Goal: Transaction & Acquisition: Subscribe to service/newsletter

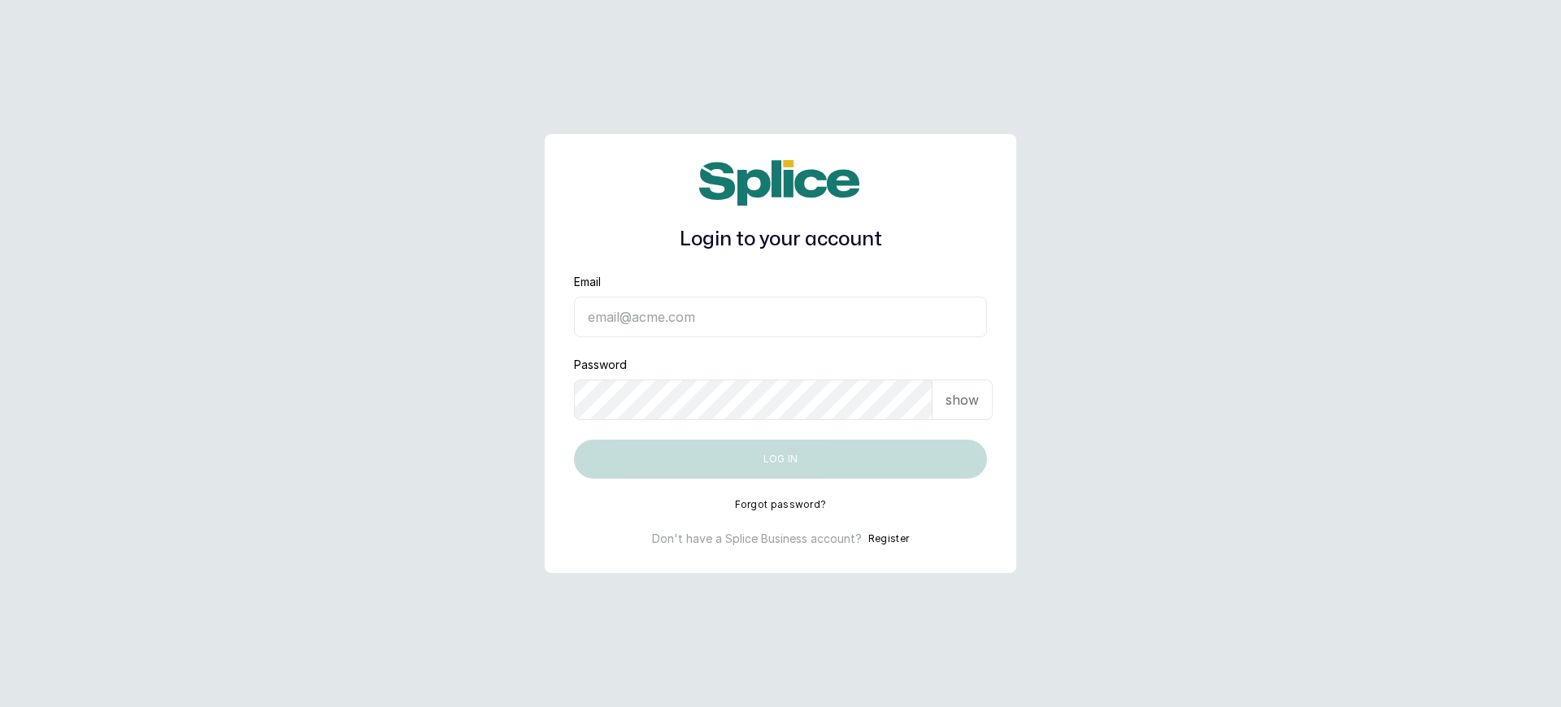
click at [871, 539] on button "Register" at bounding box center [888, 539] width 41 height 16
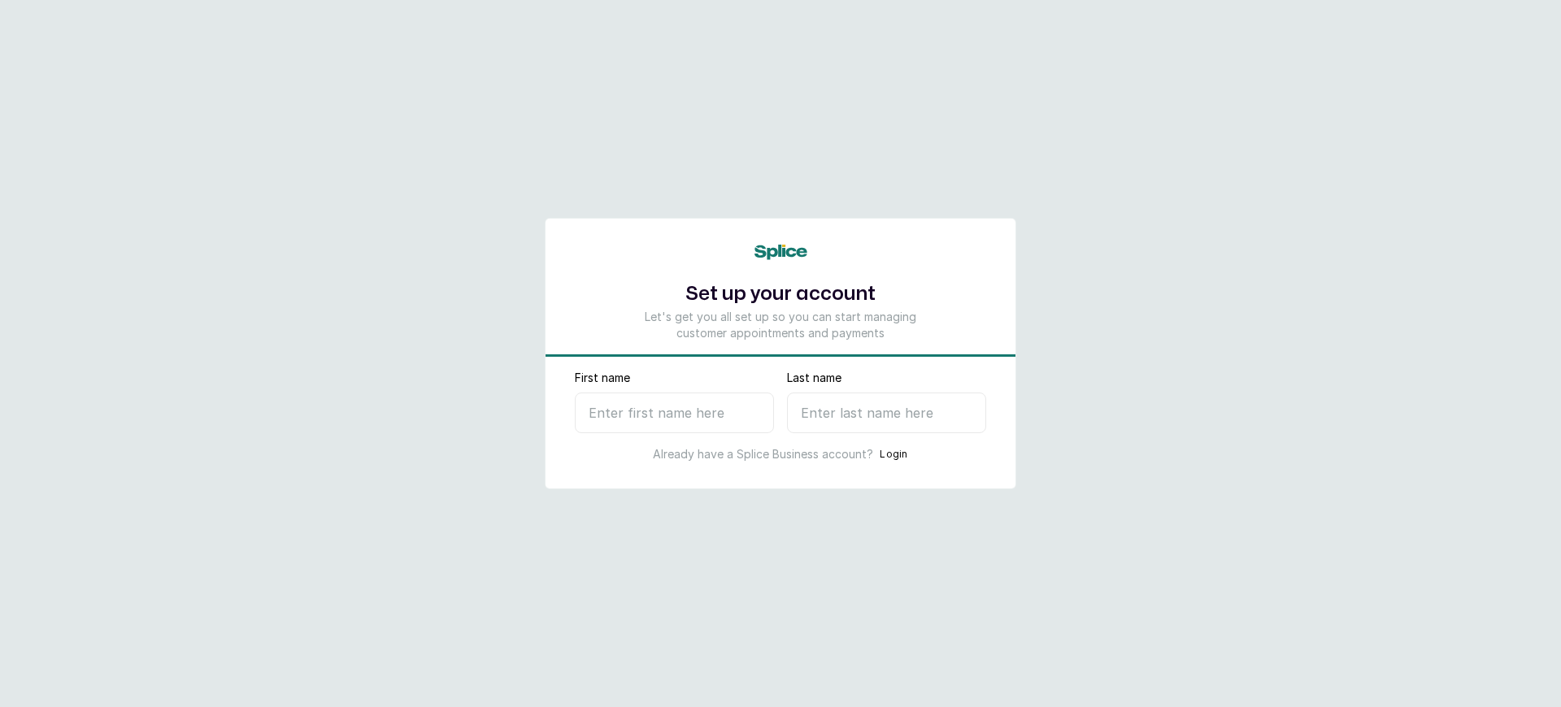
click at [780, 324] on p "Let's get you all set up so you can start managing customer appointments and pa…" at bounding box center [781, 325] width 288 height 33
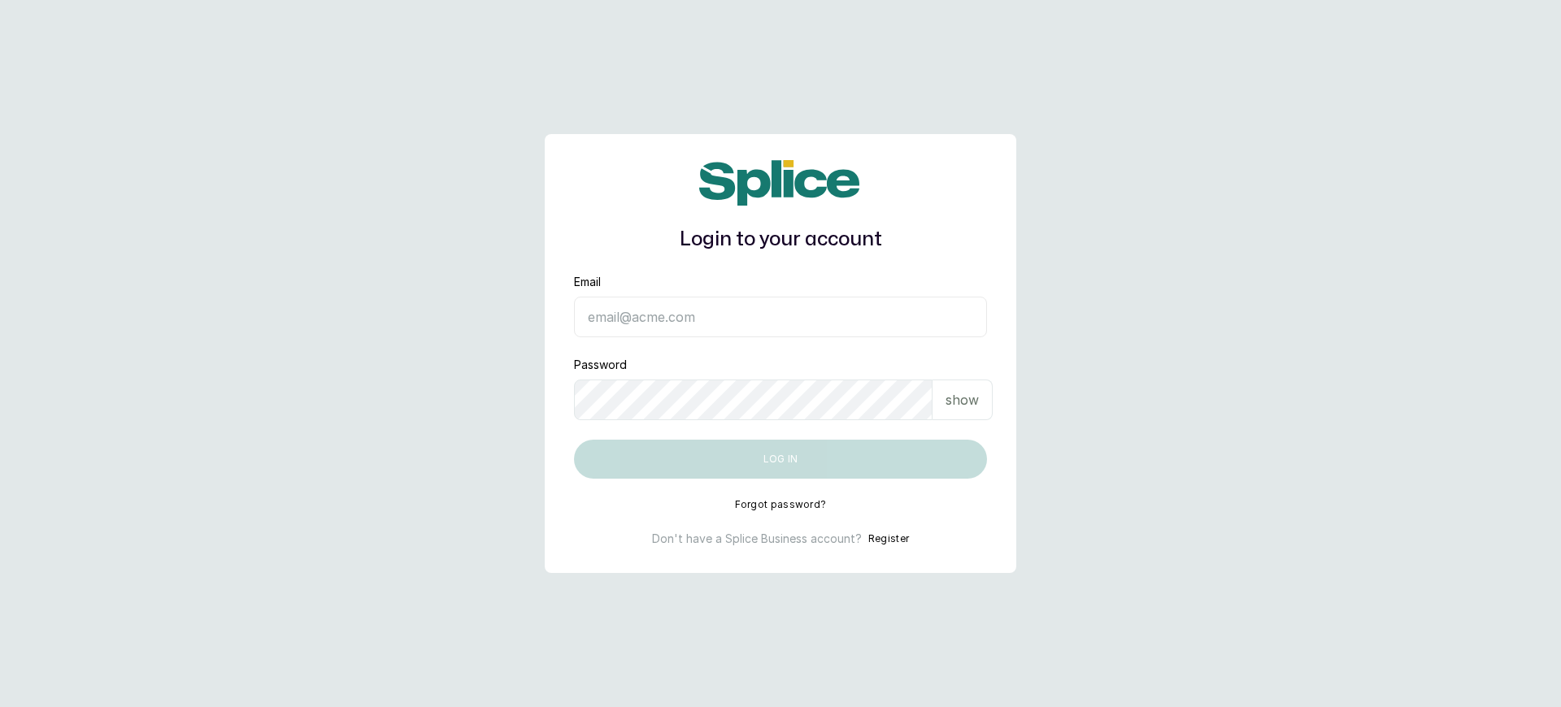
click at [780, 240] on h1 "Login to your account" at bounding box center [780, 239] width 413 height 29
click at [871, 539] on button "Register" at bounding box center [888, 539] width 41 height 16
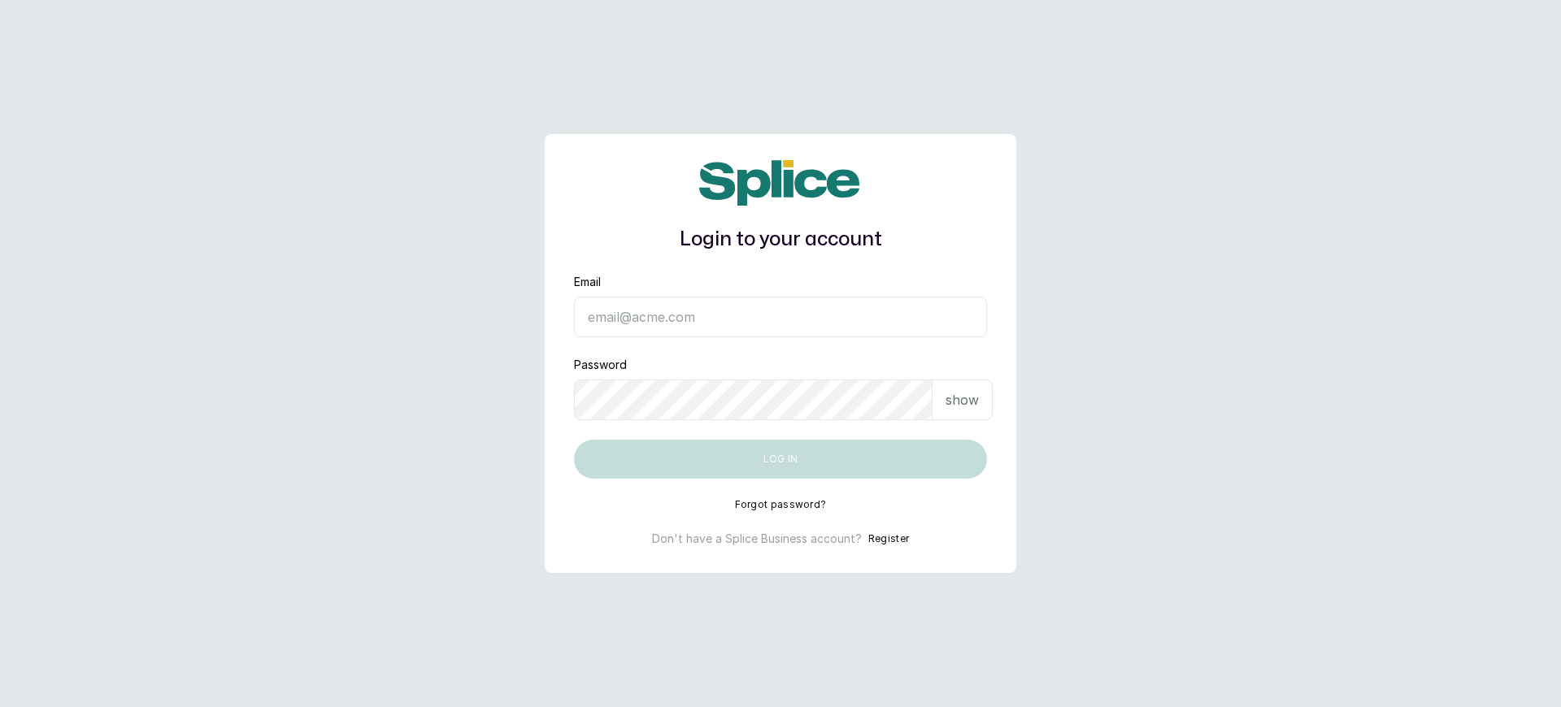
click at [871, 539] on button "Register" at bounding box center [888, 539] width 41 height 16
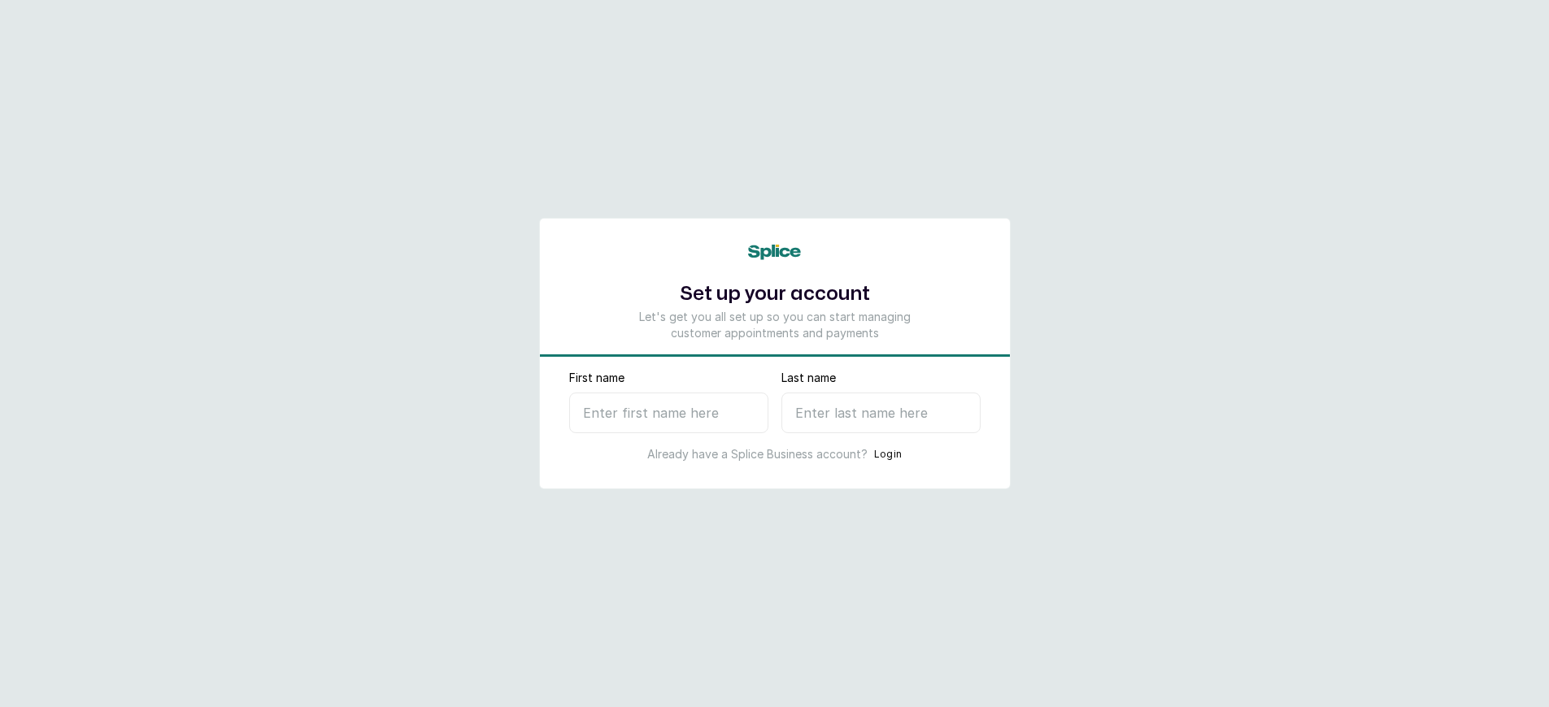
click at [780, 324] on p "Let's get you all set up so you can start managing customer appointments and pa…" at bounding box center [774, 325] width 288 height 33
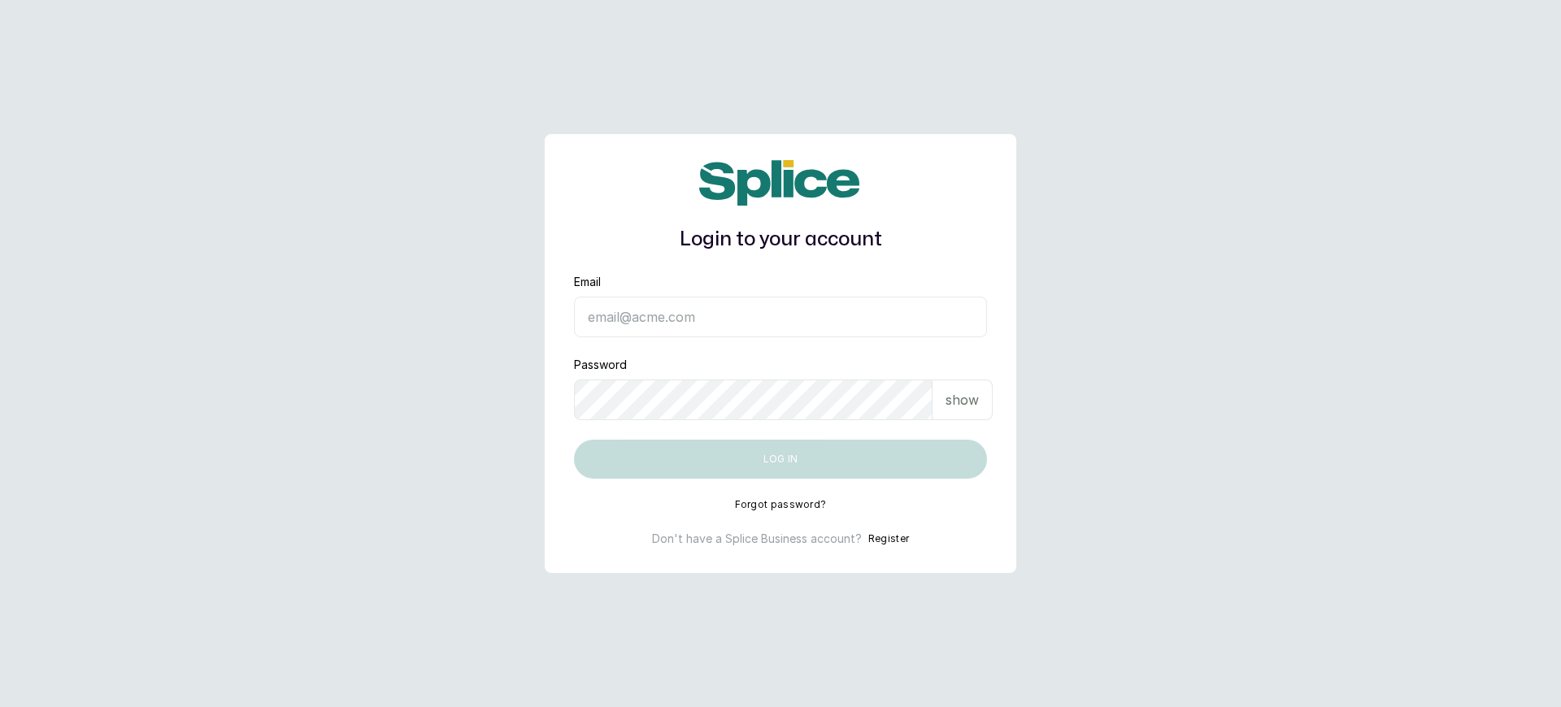
click at [871, 539] on button "Register" at bounding box center [888, 539] width 41 height 16
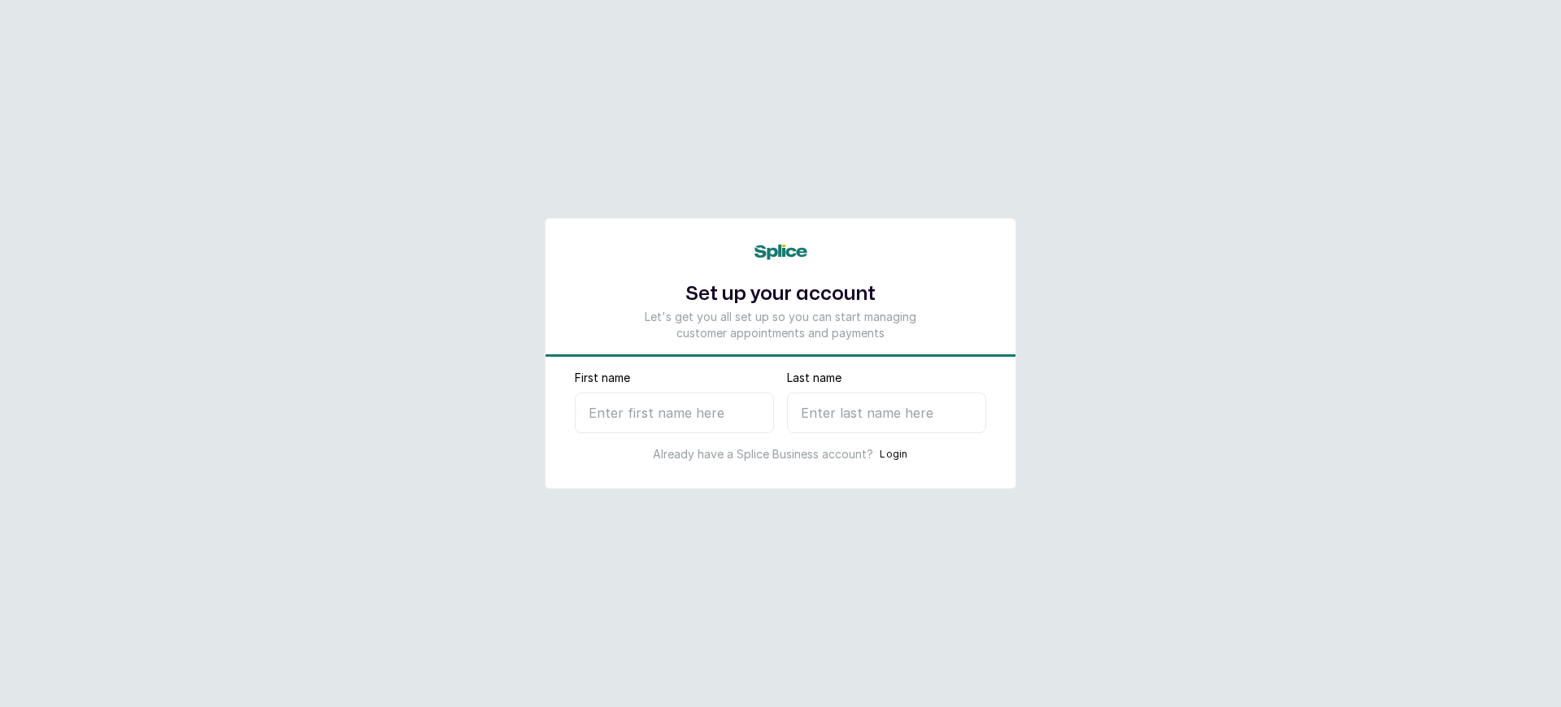
click at [780, 324] on p "Let's get you all set up so you can start managing customer appointments and pa…" at bounding box center [781, 325] width 288 height 33
click at [880, 454] on button "Login" at bounding box center [894, 454] width 28 height 16
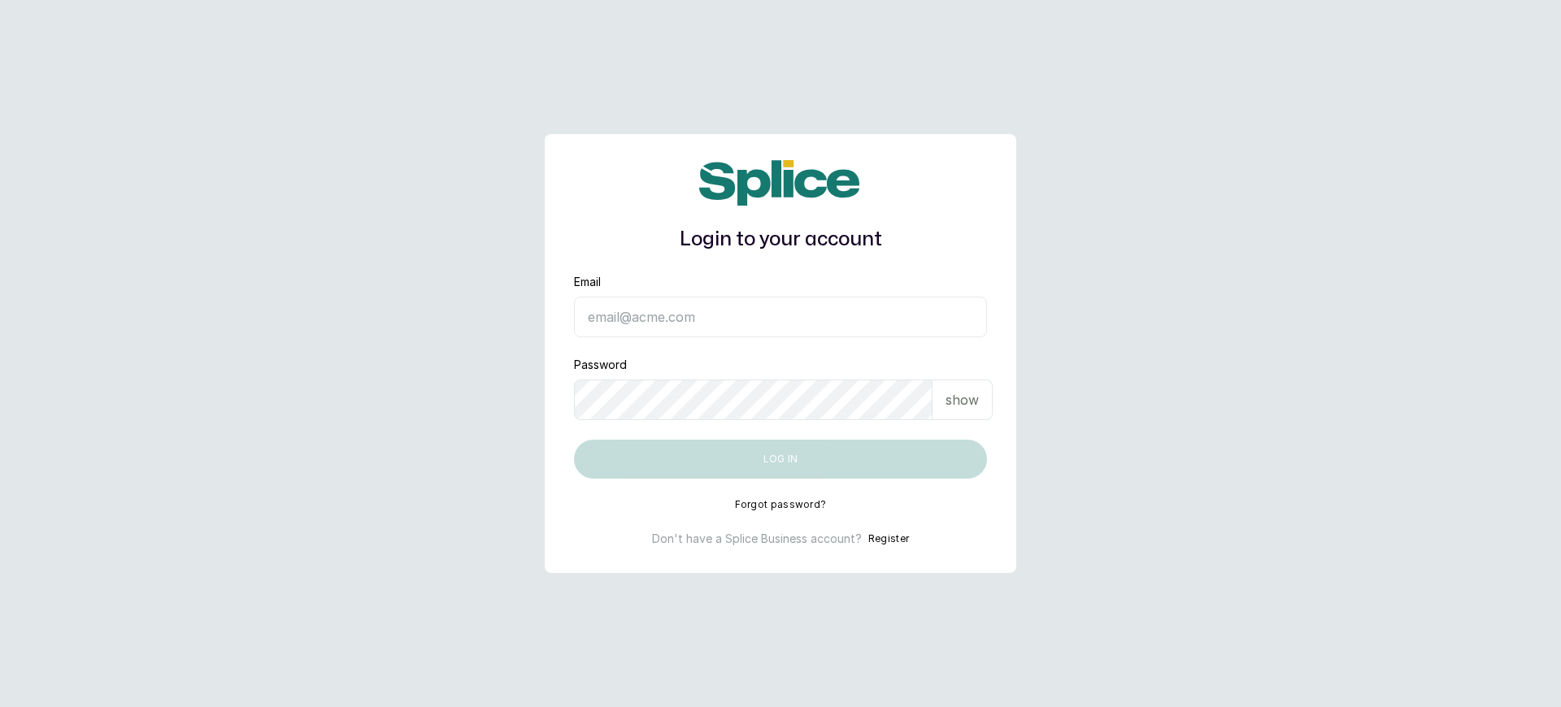
click at [780, 240] on h1 "Login to your account" at bounding box center [780, 239] width 413 height 29
click at [871, 539] on button "Register" at bounding box center [888, 539] width 41 height 16
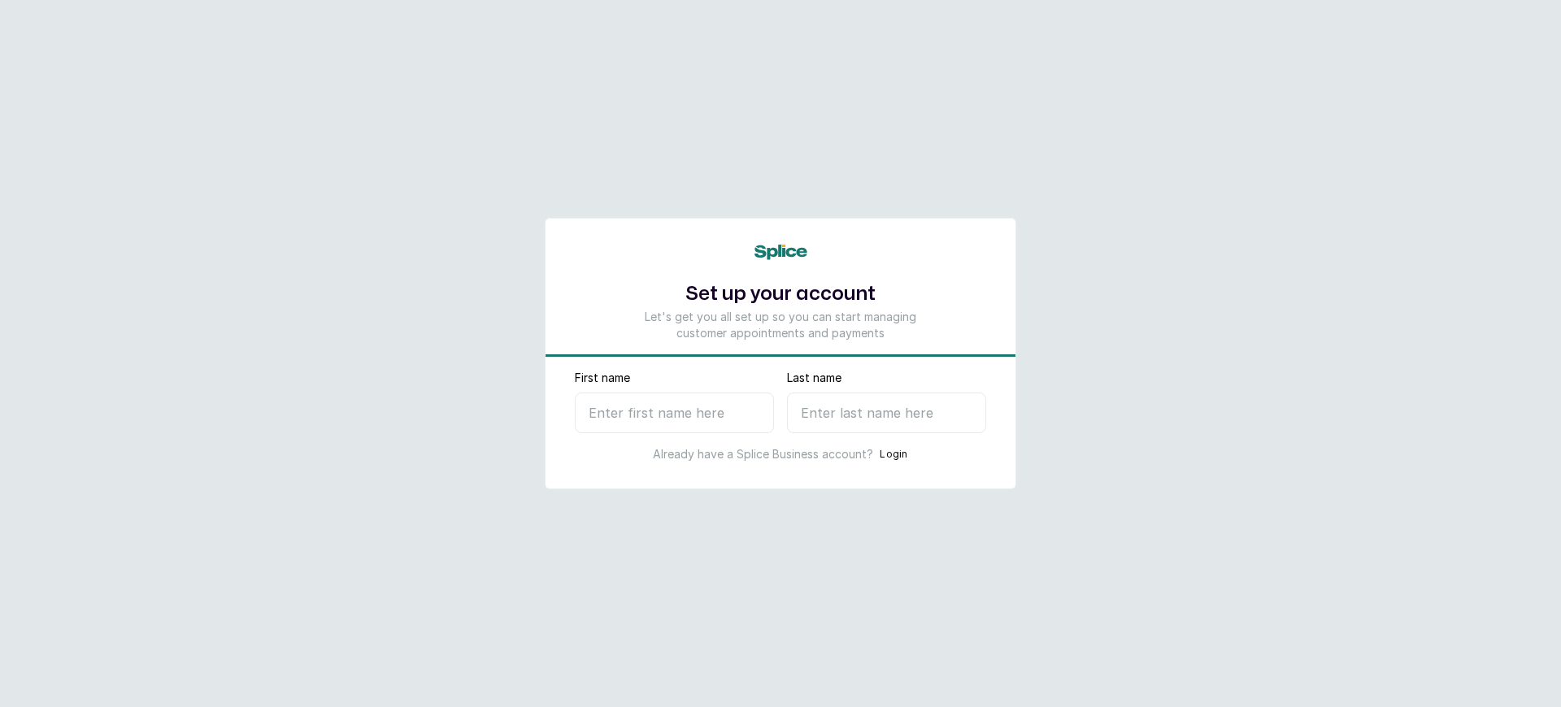
click at [780, 324] on p "Let's get you all set up so you can start managing customer appointments and pa…" at bounding box center [781, 325] width 288 height 33
click at [880, 454] on button "Login" at bounding box center [894, 454] width 28 height 16
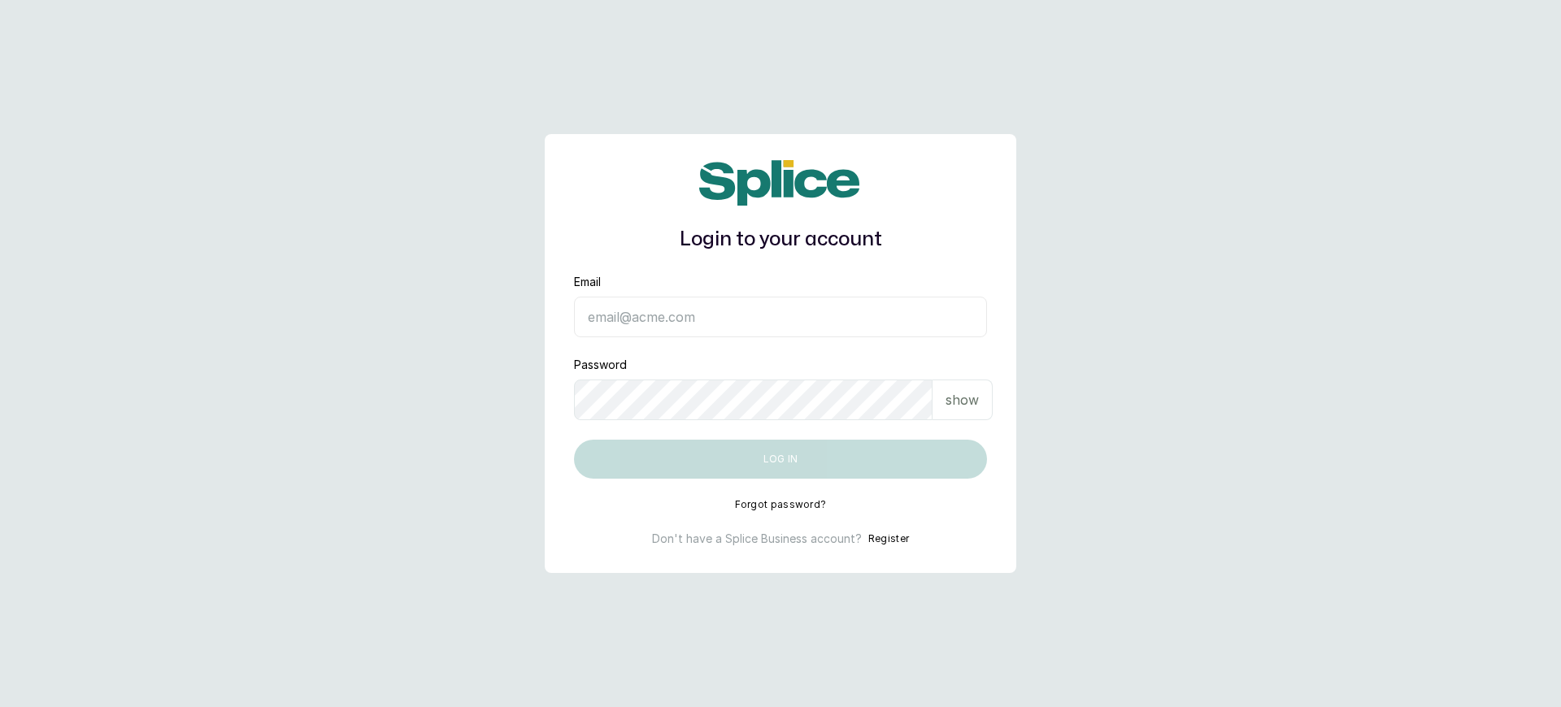
click at [871, 539] on button "Register" at bounding box center [888, 539] width 41 height 16
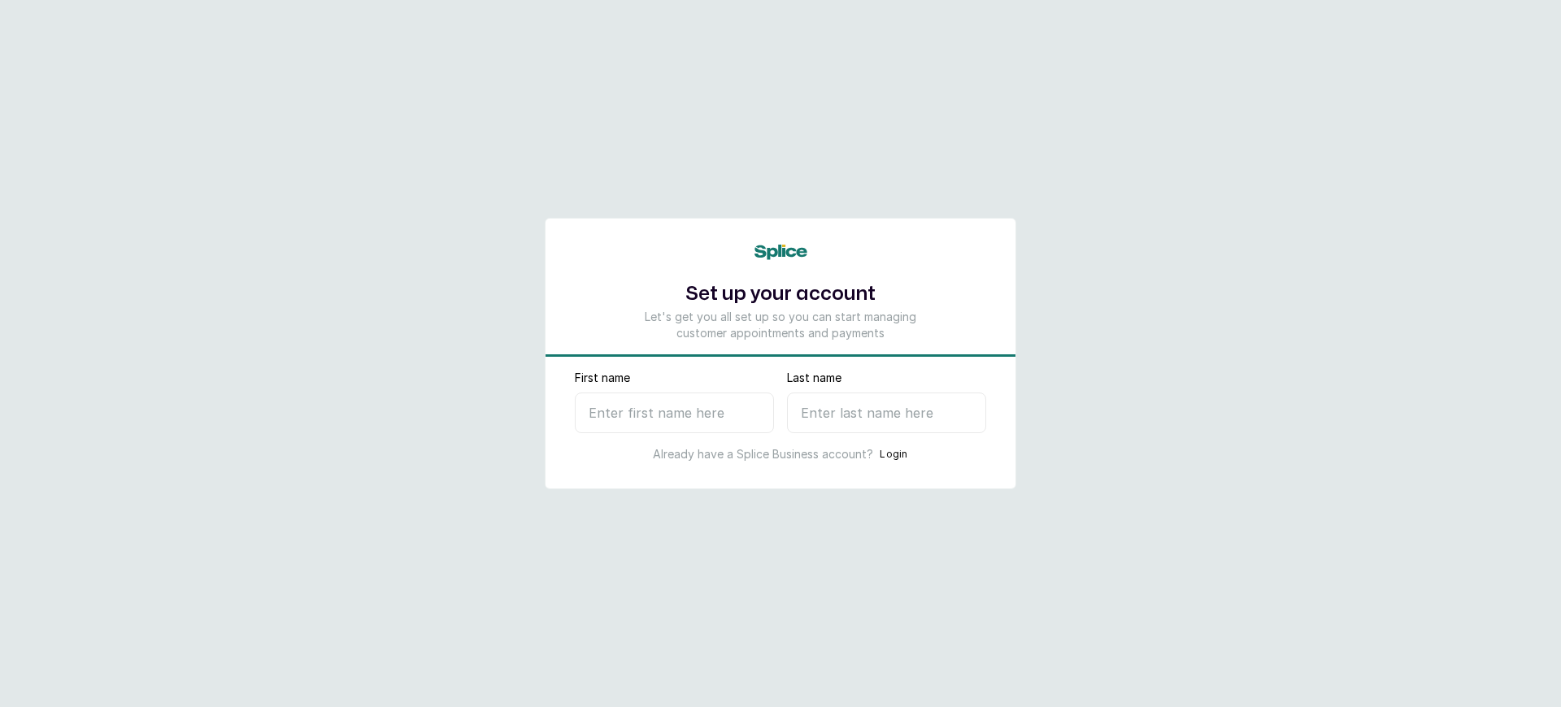
click at [780, 324] on p "Let's get you all set up so you can start managing customer appointments and pa…" at bounding box center [781, 325] width 288 height 33
click at [880, 454] on button "Login" at bounding box center [894, 454] width 28 height 16
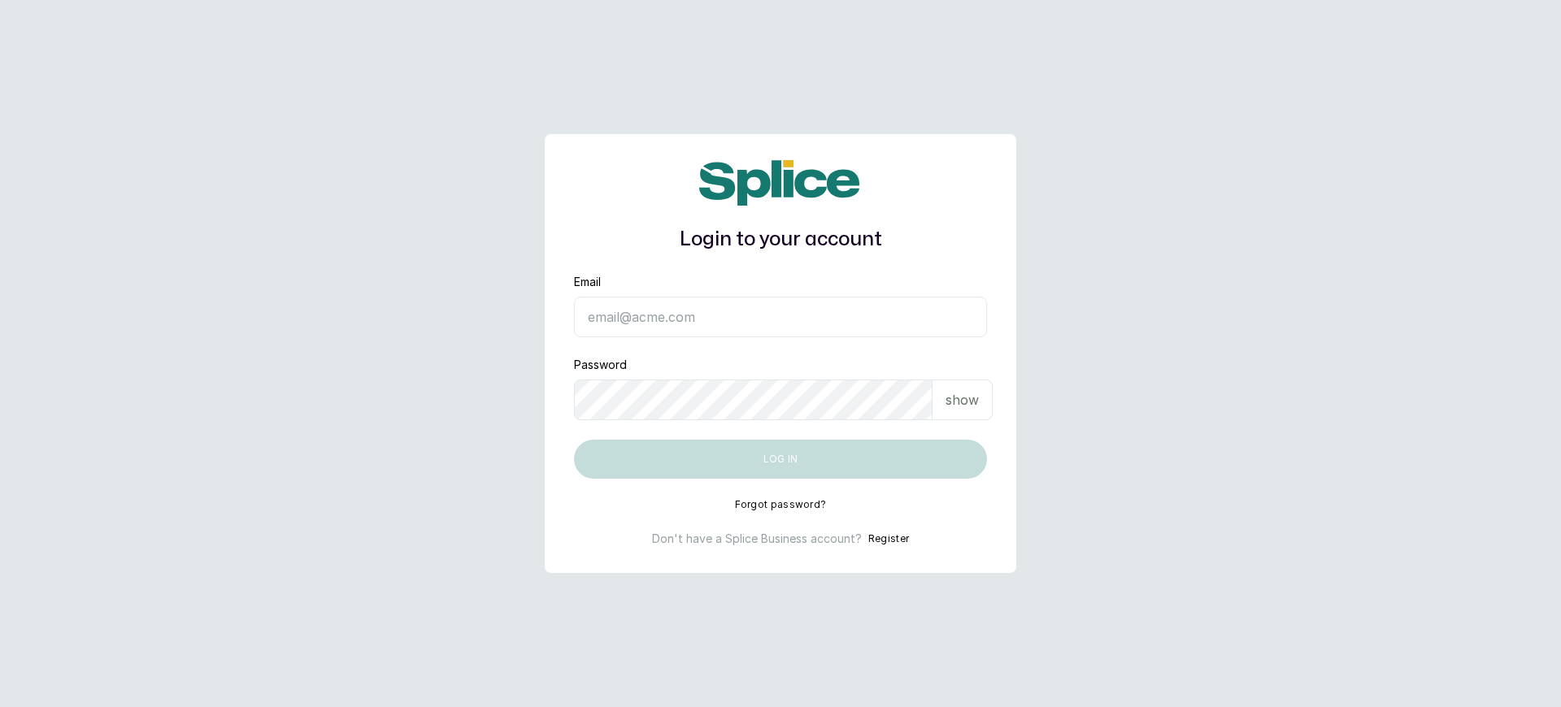
click at [871, 539] on button "Register" at bounding box center [888, 539] width 41 height 16
